Goal: Task Accomplishment & Management: Manage account settings

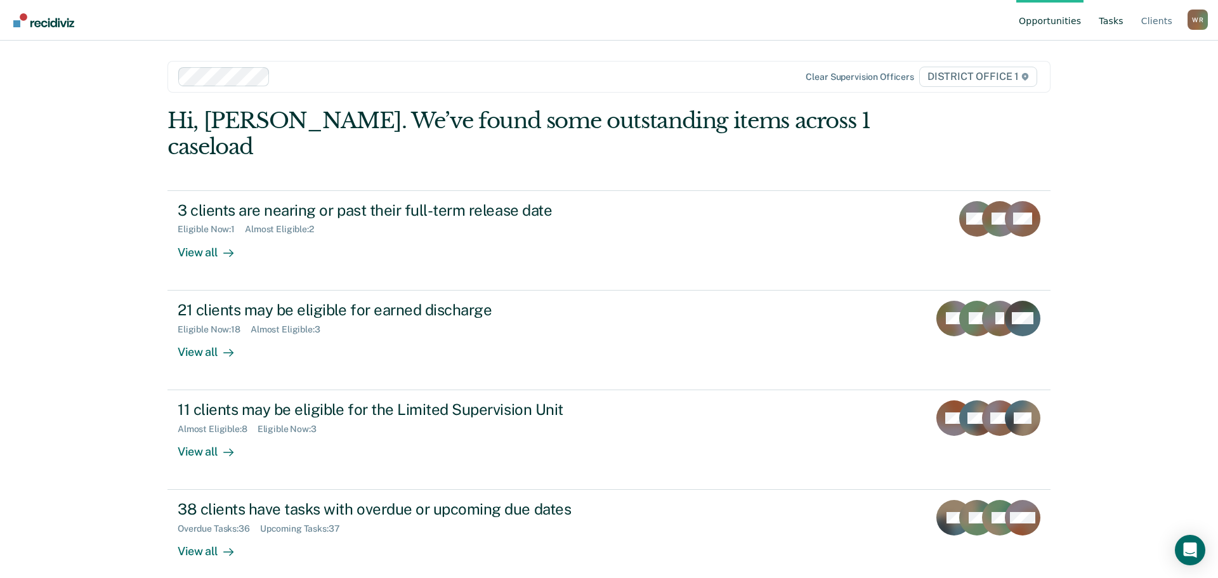
click at [1111, 28] on link "Tasks" at bounding box center [1111, 20] width 30 height 41
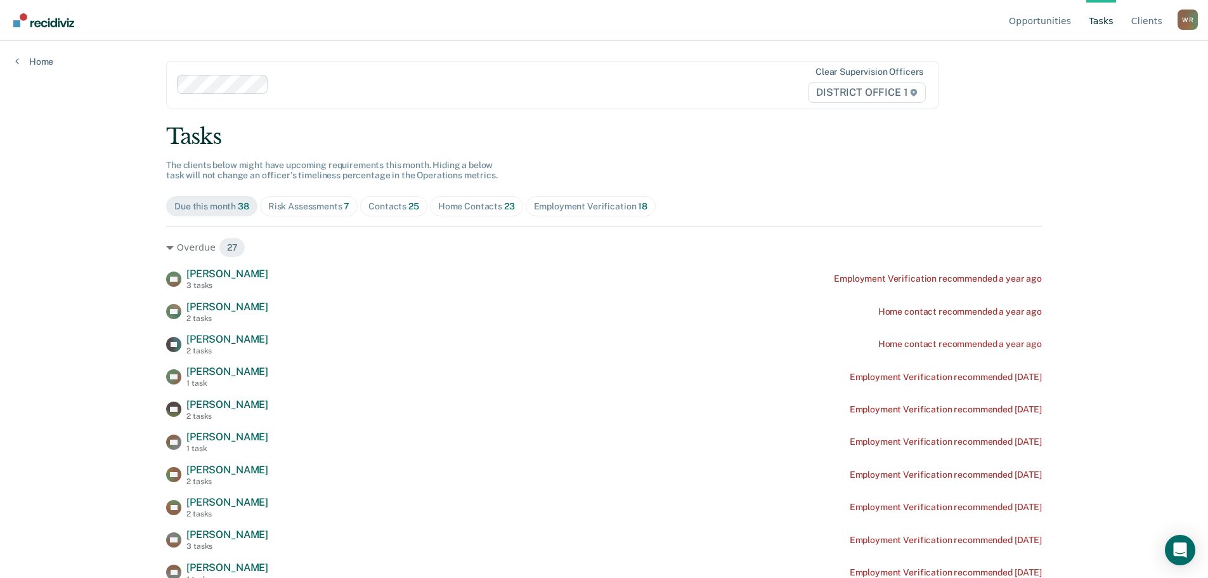
click at [375, 211] on div "Contacts 25" at bounding box center [393, 206] width 51 height 11
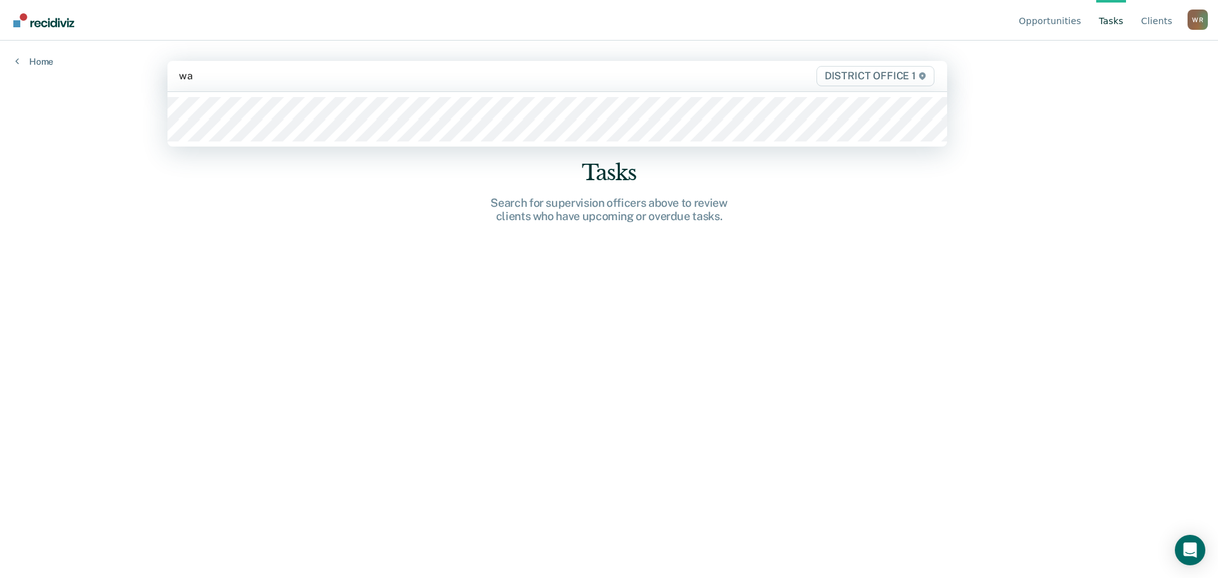
type input "wal"
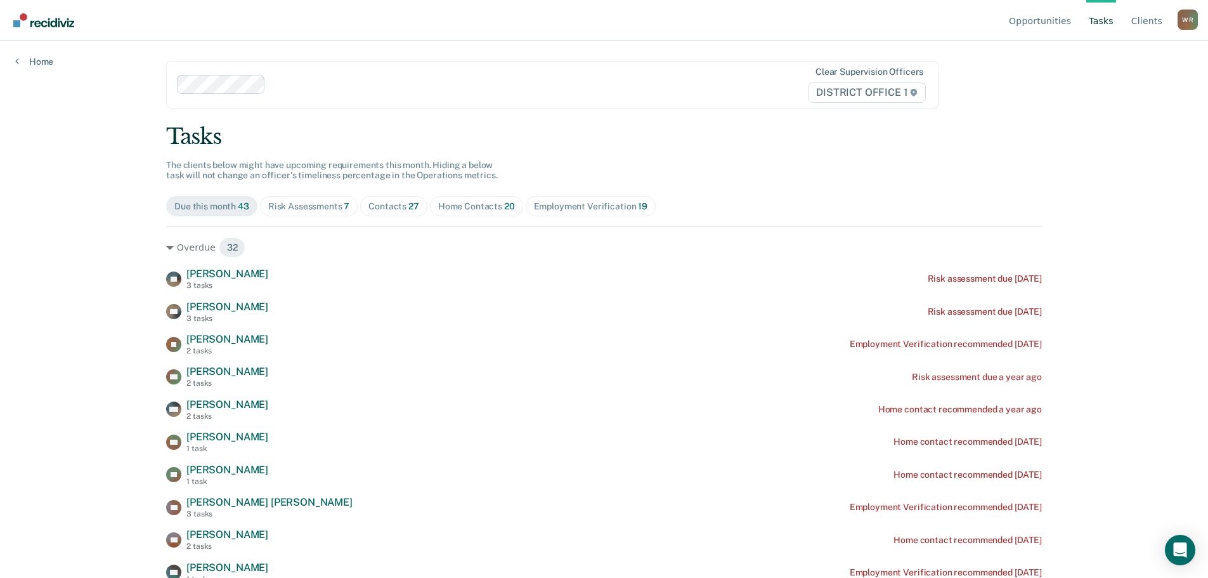
click at [394, 212] on span "Contacts 27" at bounding box center [393, 206] width 67 height 20
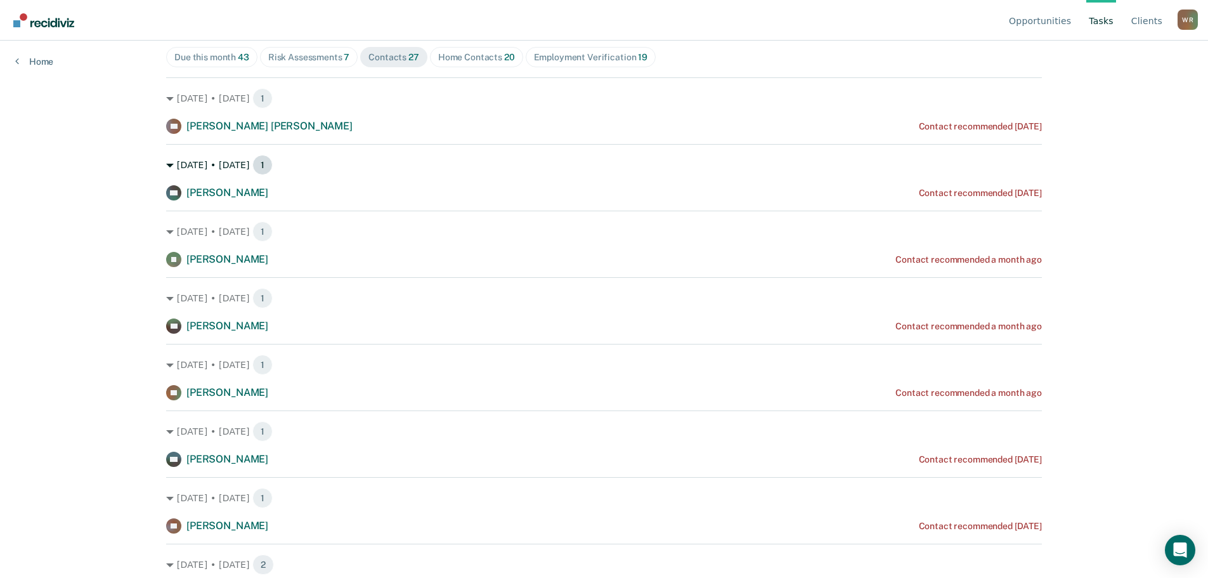
scroll to position [127, 0]
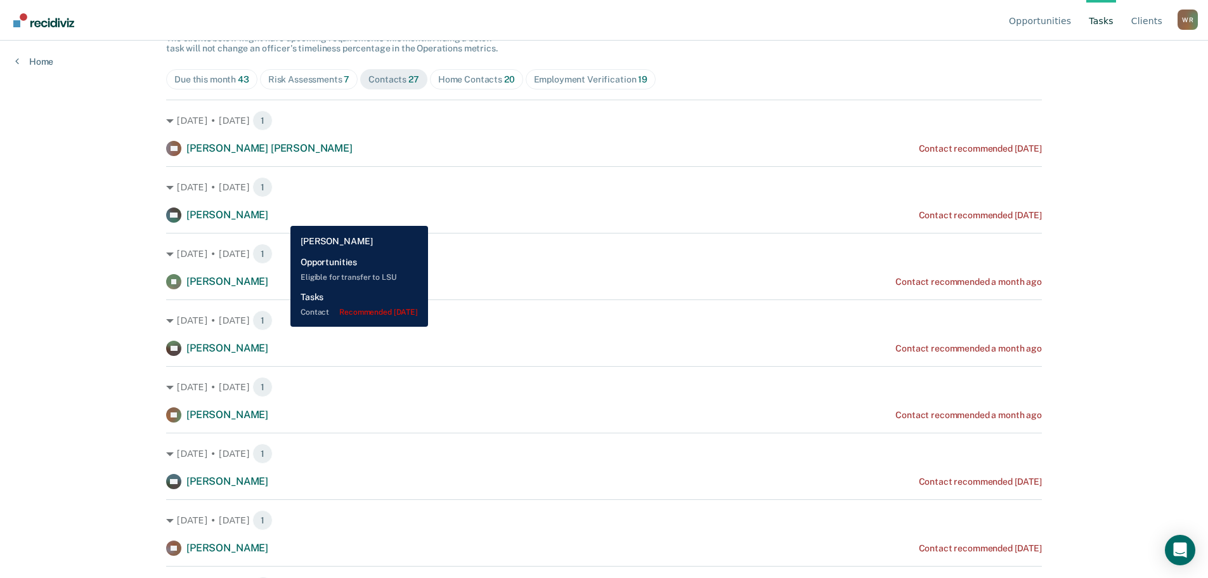
click at [281, 216] on div "DH [PERSON_NAME] Contact recommended [DATE]" at bounding box center [604, 214] width 876 height 15
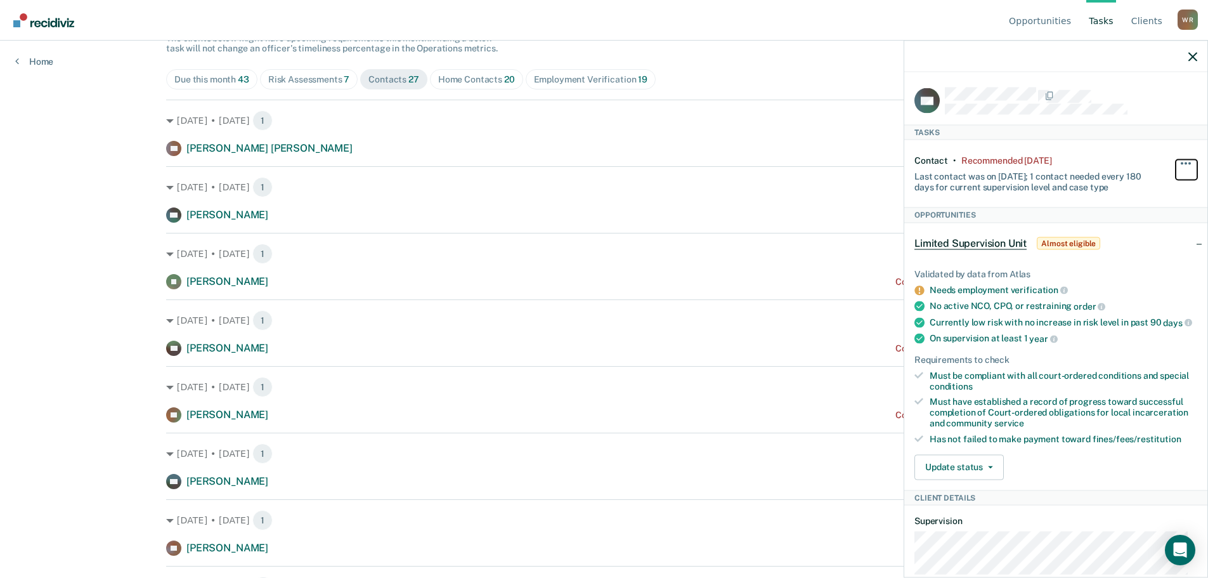
click at [1176, 164] on button "button" at bounding box center [1187, 169] width 22 height 20
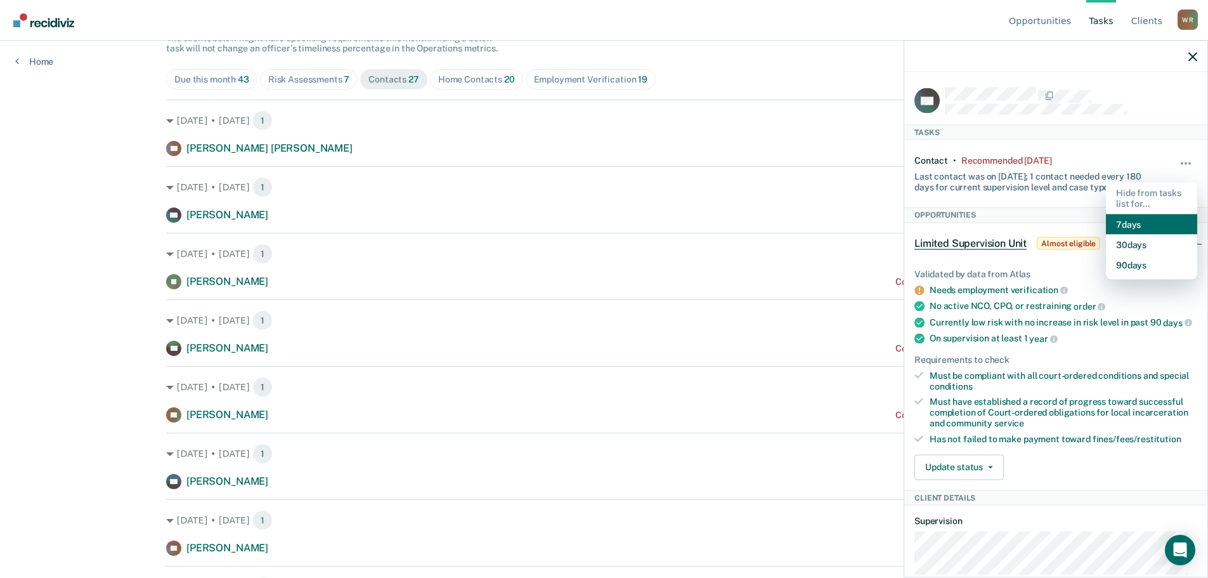
click at [1124, 230] on button "7 days" at bounding box center [1151, 224] width 91 height 20
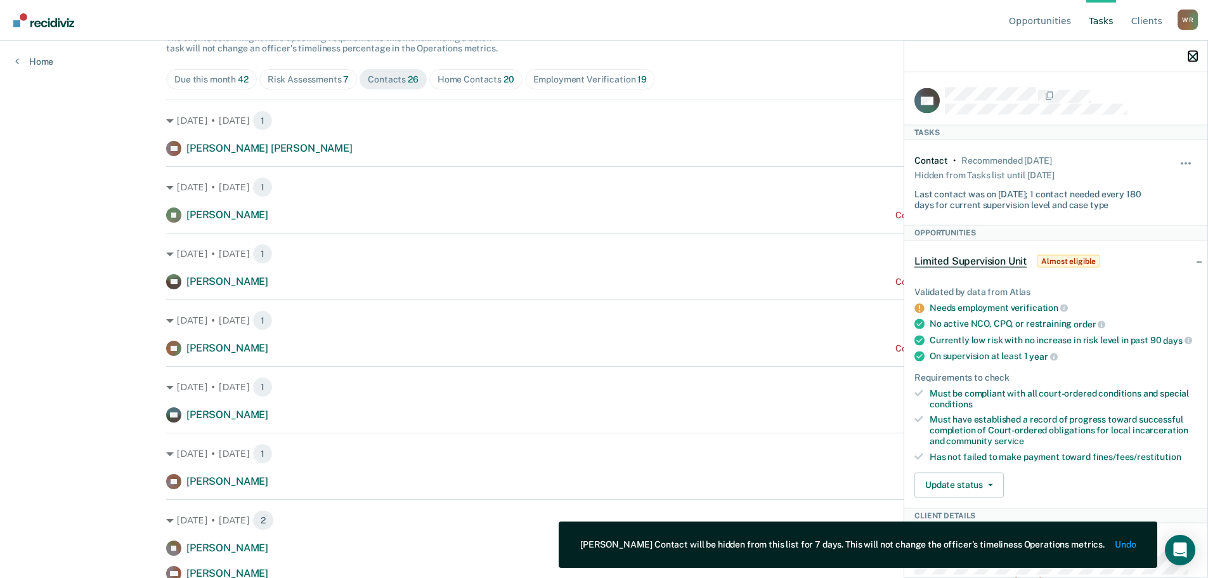
click at [1189, 56] on icon "button" at bounding box center [1192, 56] width 9 height 9
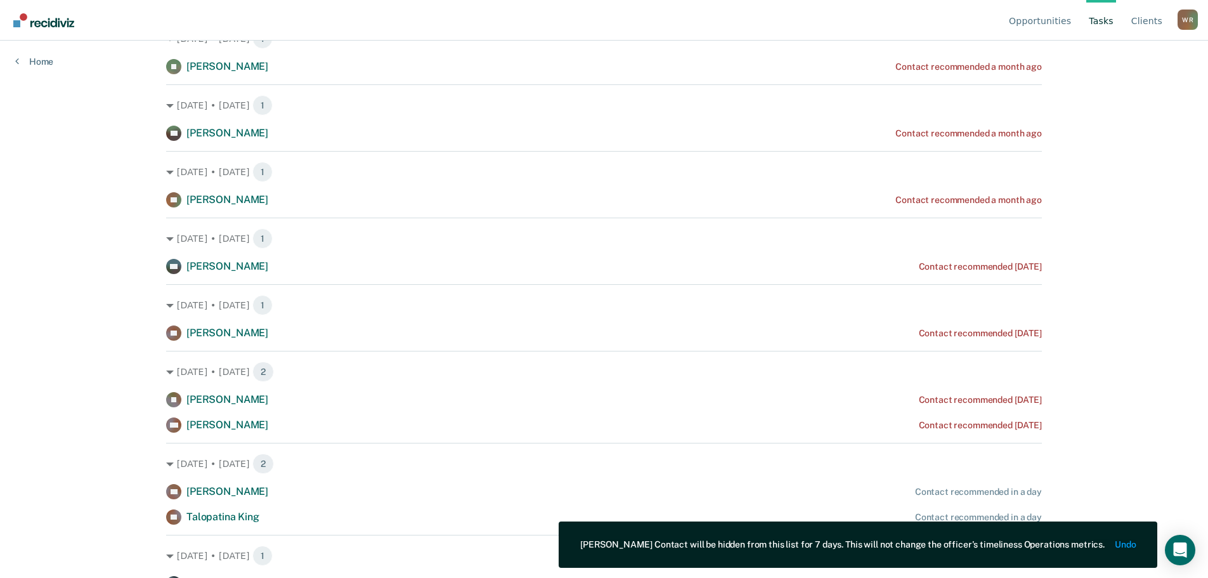
scroll to position [254, 0]
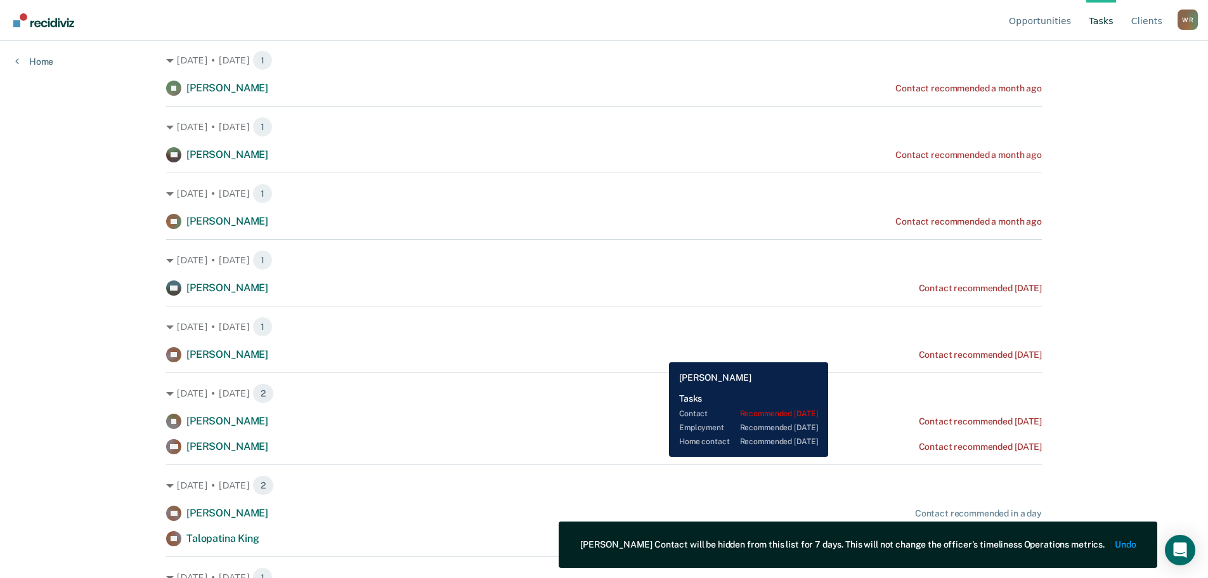
click at [660, 353] on div "LS [PERSON_NAME] Contact recommended [DATE]" at bounding box center [604, 354] width 876 height 15
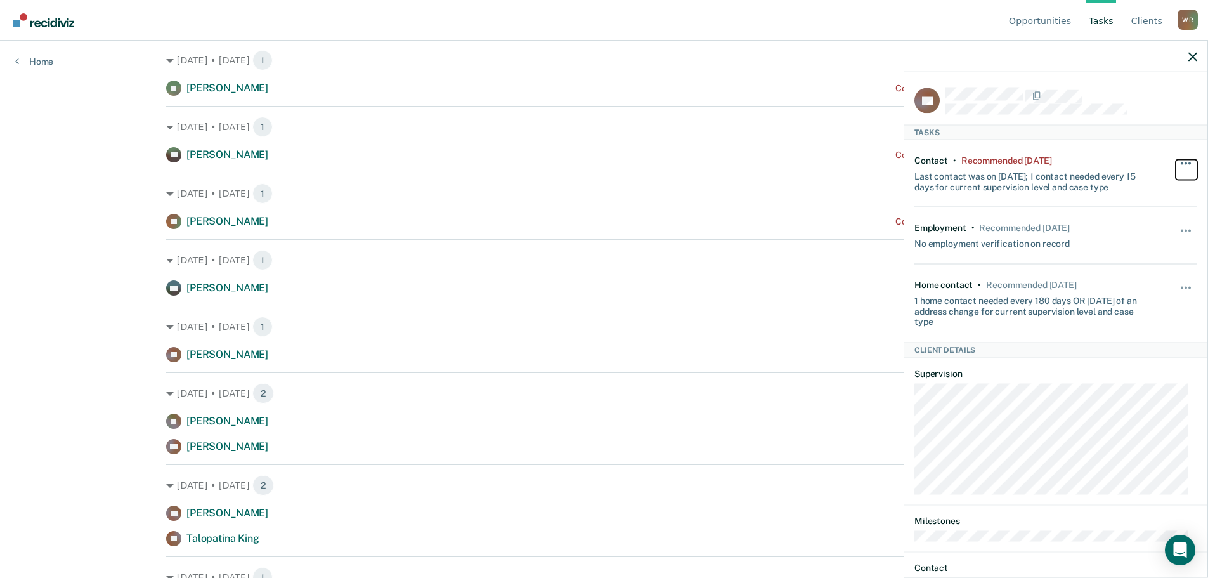
click at [1181, 162] on span "button" at bounding box center [1182, 163] width 3 height 3
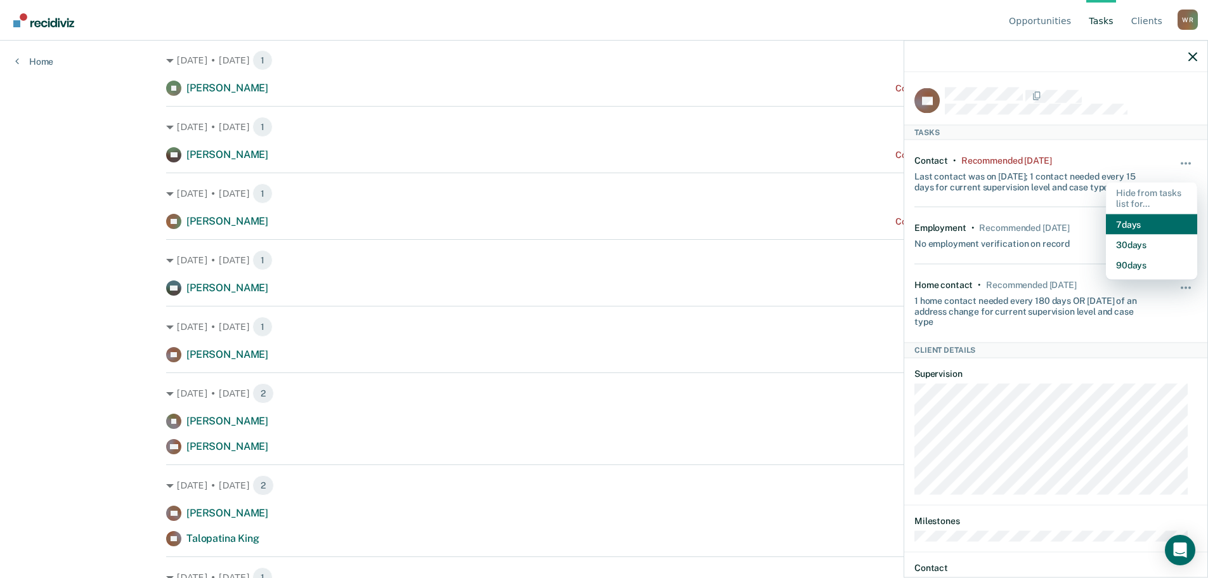
click at [1144, 220] on button "7 days" at bounding box center [1151, 224] width 91 height 20
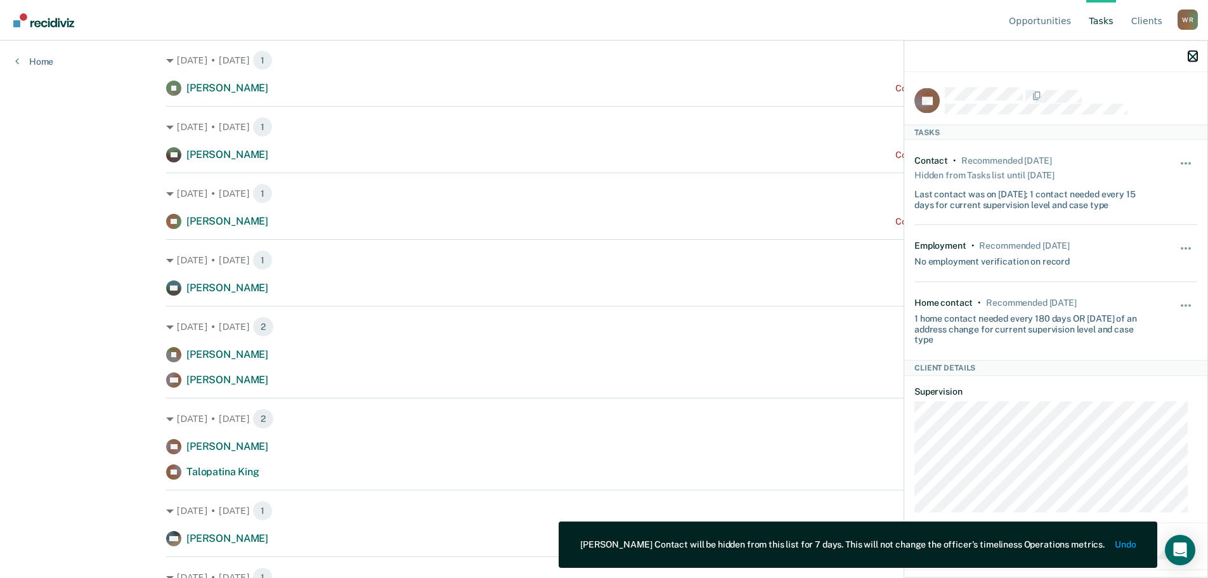
click at [1193, 58] on icon "button" at bounding box center [1192, 56] width 9 height 9
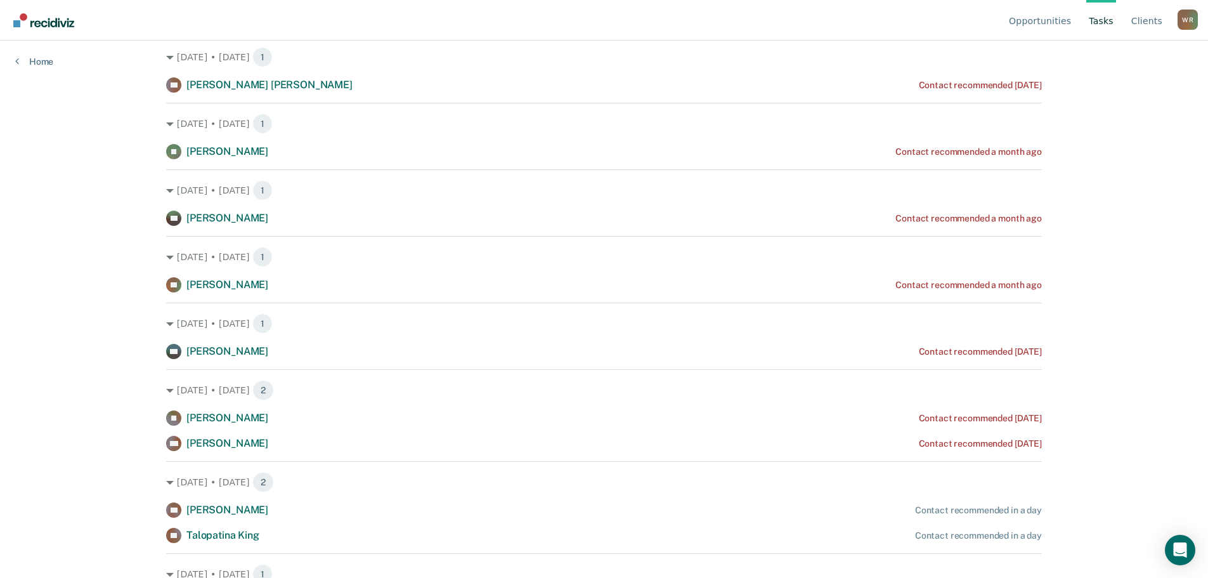
scroll to position [127, 0]
